Goal: Information Seeking & Learning: Learn about a topic

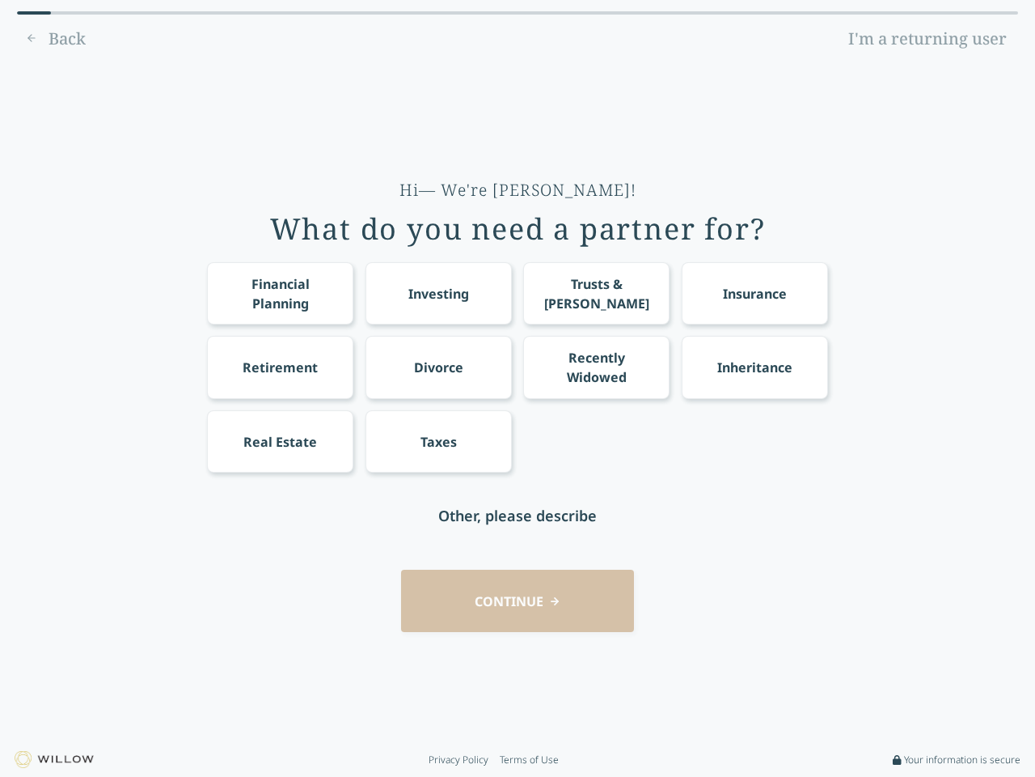
click at [518, 388] on div "Financial Planning Investing Trusts & [PERSON_NAME] Insurance Retirement Divorc…" at bounding box center [517, 367] width 621 height 210
click at [280, 293] on div "Financial Planning" at bounding box center [280, 293] width 116 height 39
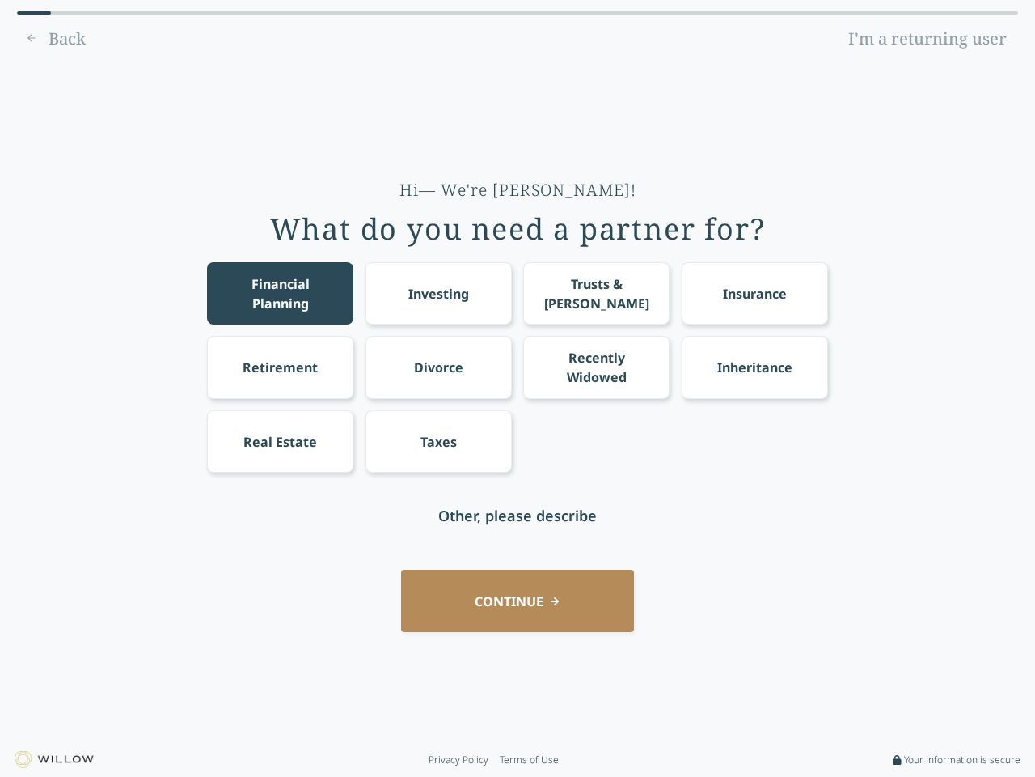
click at [438, 293] on div "Investing" at bounding box center [439, 293] width 61 height 19
click at [596, 293] on div "Trusts & [PERSON_NAME]" at bounding box center [597, 293] width 116 height 39
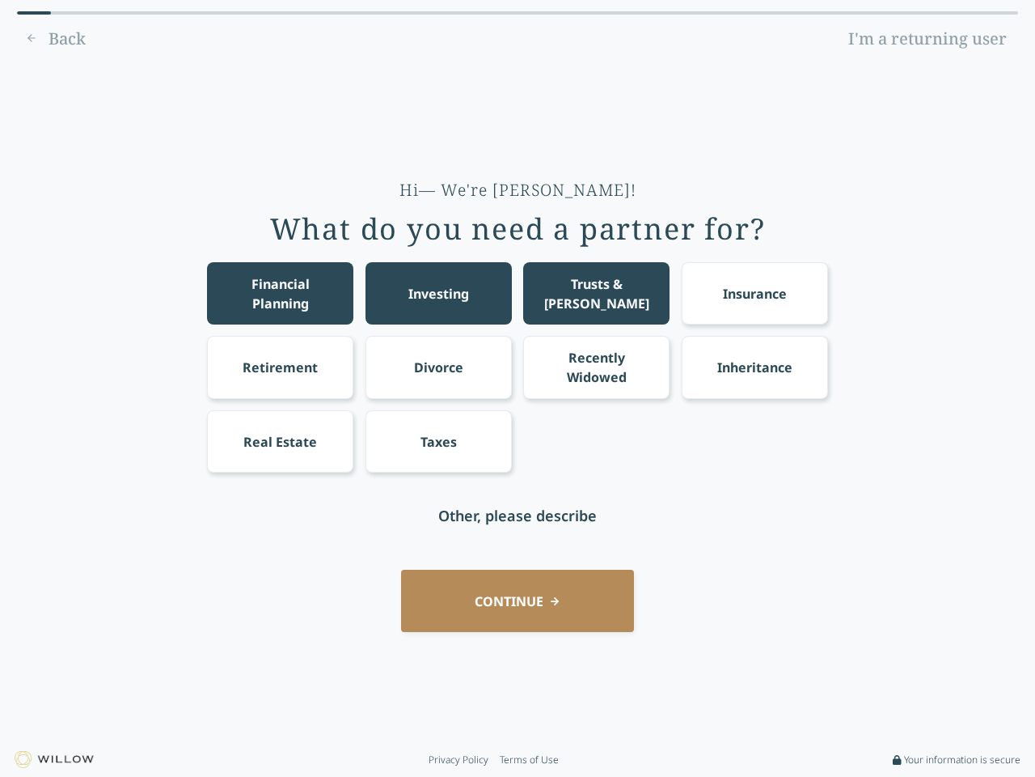
click at [755, 293] on div "Insurance" at bounding box center [755, 293] width 64 height 19
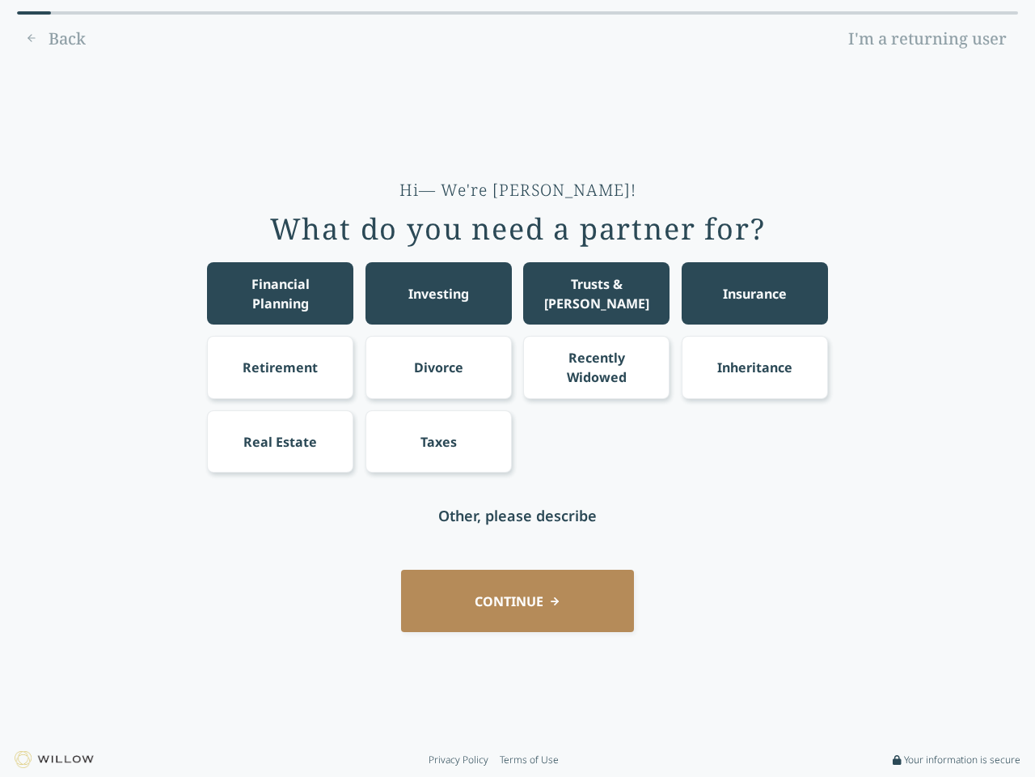
click at [280, 366] on div "Retirement" at bounding box center [280, 367] width 75 height 19
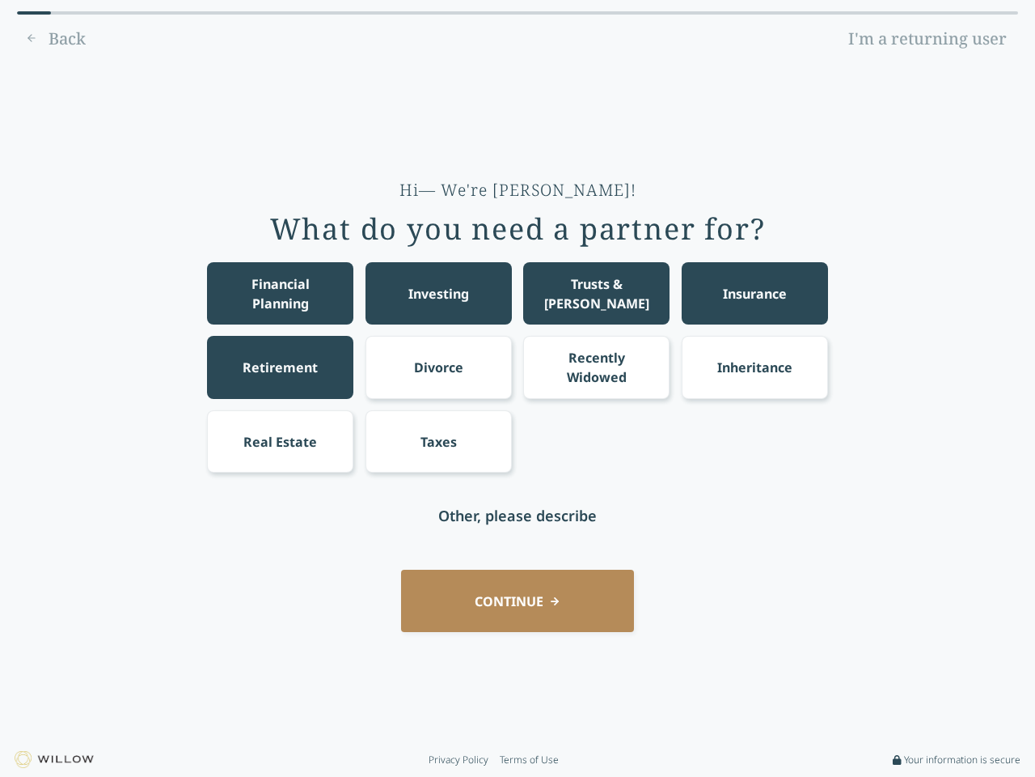
click at [438, 366] on div "Divorce" at bounding box center [438, 367] width 49 height 19
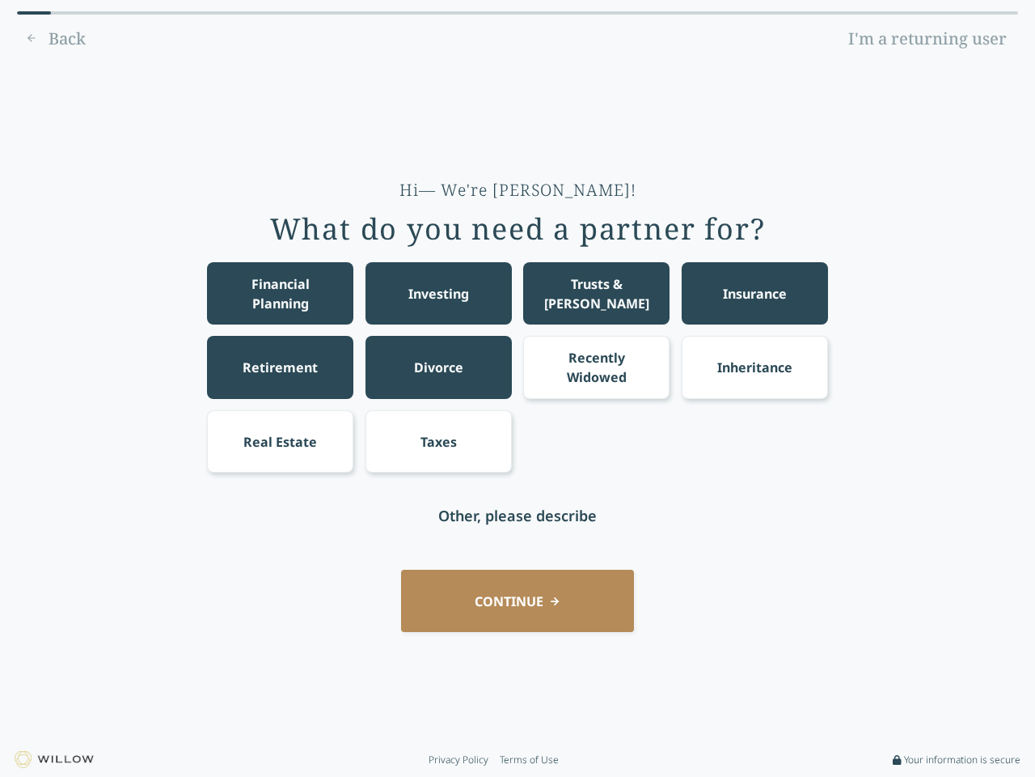
click at [596, 366] on div "Recently Widowed" at bounding box center [597, 367] width 116 height 39
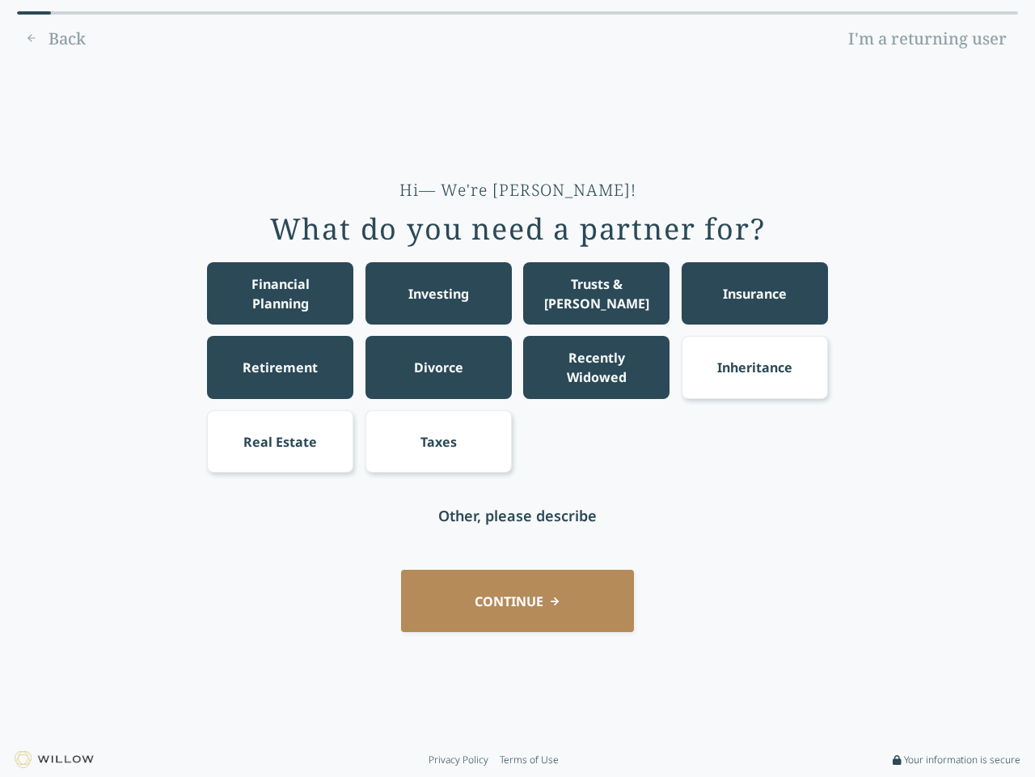
click at [755, 366] on div "Inheritance" at bounding box center [755, 367] width 75 height 19
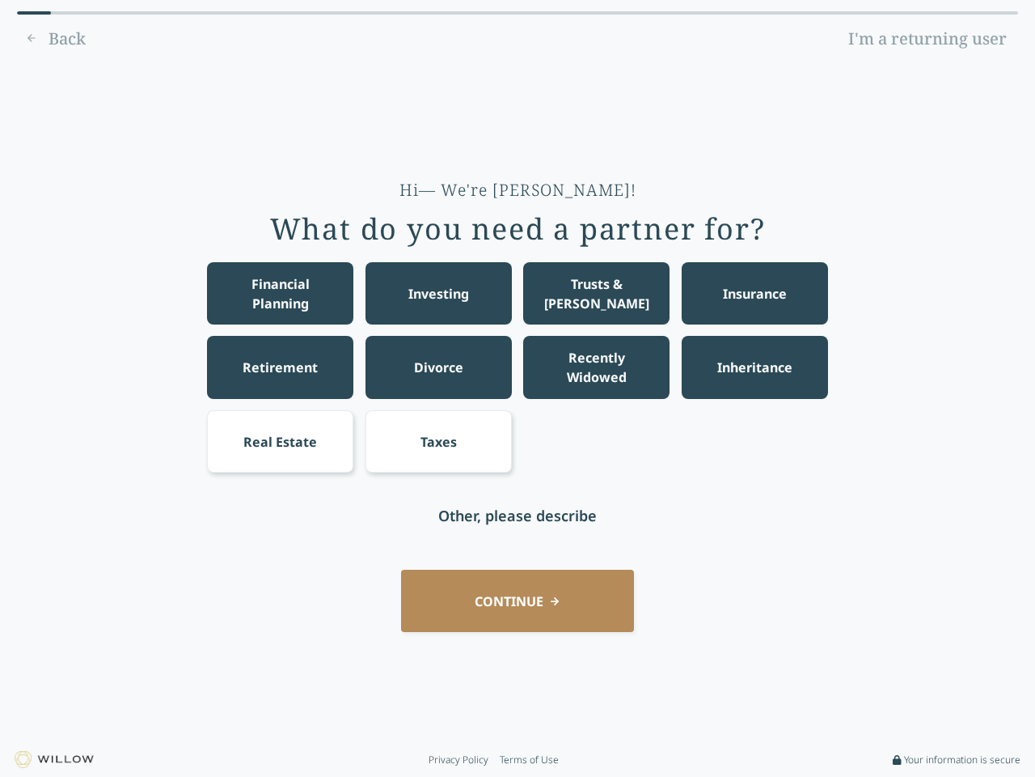
click at [280, 441] on div "Real Estate" at bounding box center [280, 441] width 74 height 19
